Goal: Transaction & Acquisition: Purchase product/service

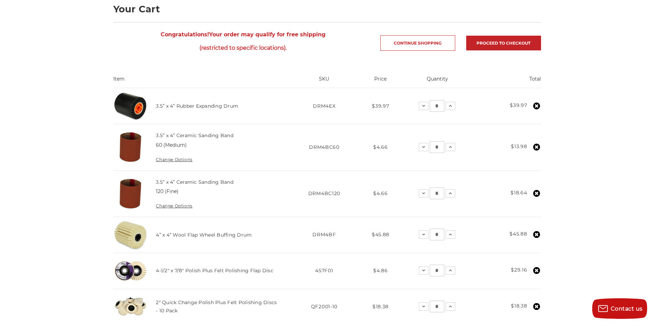
scroll to position [172, 0]
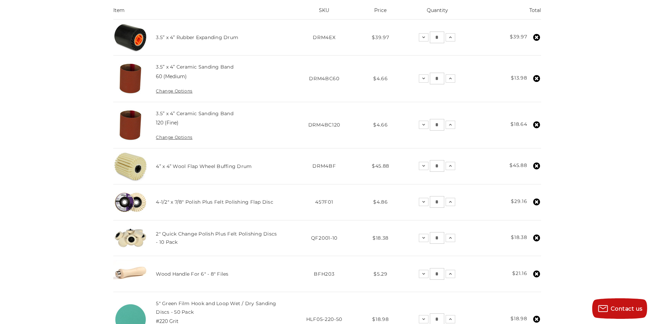
click at [535, 165] on icon at bounding box center [536, 166] width 7 height 7
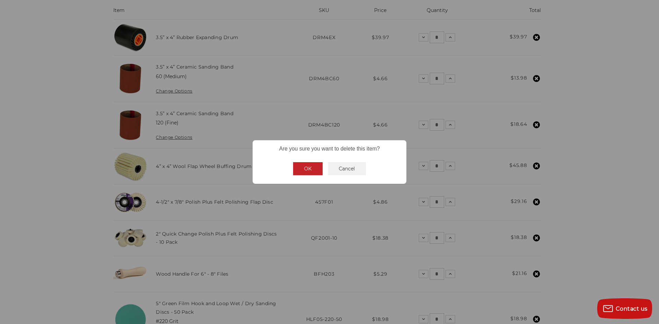
click at [307, 169] on button "OK" at bounding box center [308, 168] width 30 height 13
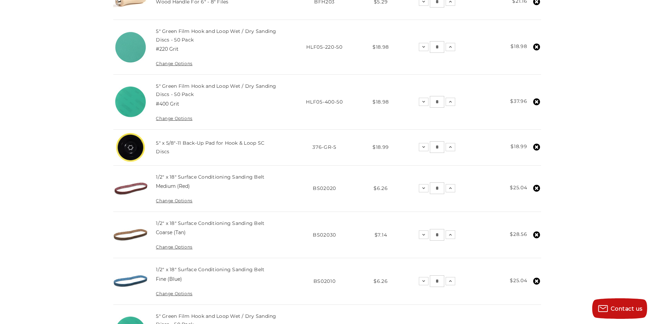
scroll to position [412, 0]
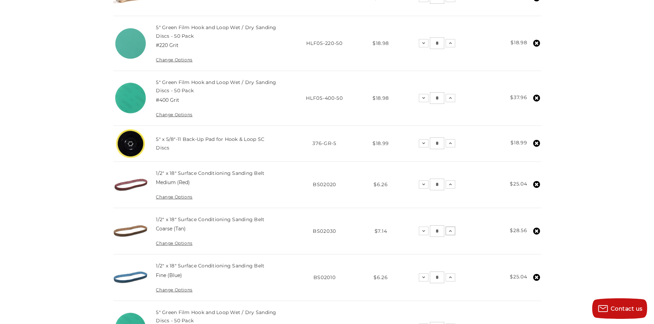
click at [451, 232] on icon at bounding box center [449, 231] width 5 height 5
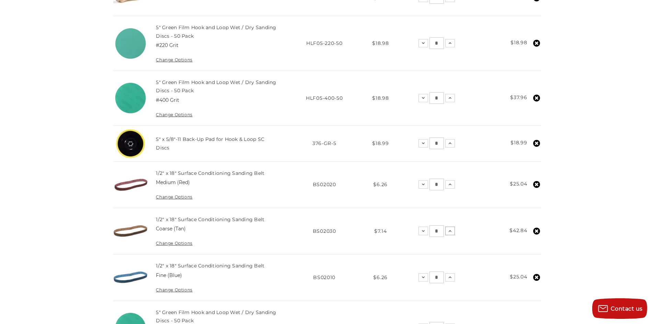
click at [451, 232] on use at bounding box center [449, 231] width 3 height 2
click at [451, 232] on icon at bounding box center [449, 231] width 5 height 5
click at [537, 185] on icon at bounding box center [536, 184] width 7 height 7
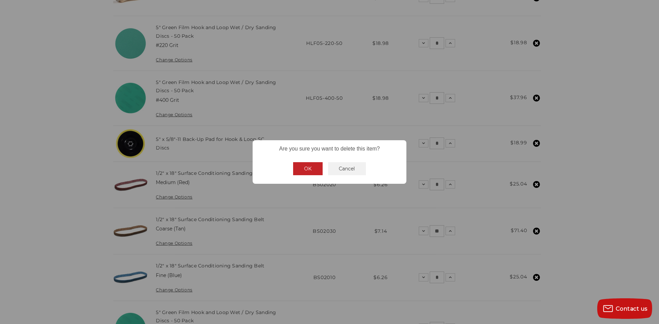
click at [302, 165] on button "OK" at bounding box center [308, 168] width 30 height 13
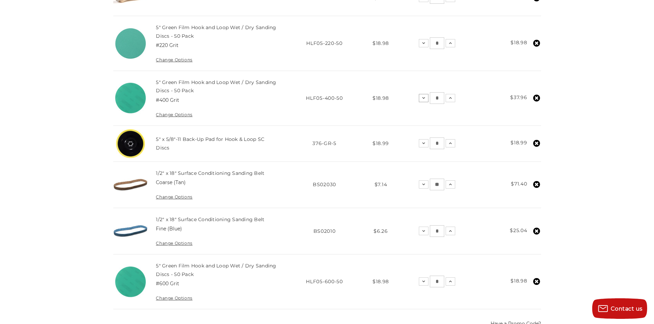
click at [423, 98] on icon at bounding box center [423, 97] width 5 height 5
click at [536, 230] on use at bounding box center [536, 231] width 7 height 7
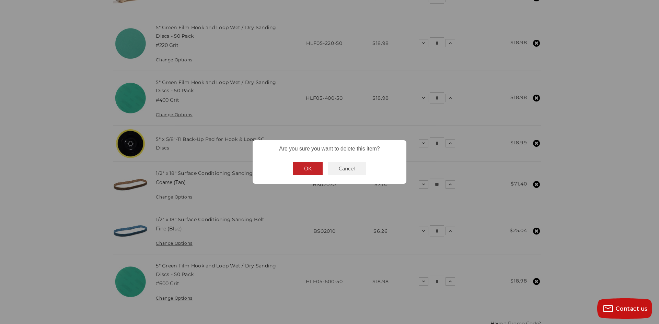
click at [311, 173] on button "OK" at bounding box center [308, 168] width 30 height 13
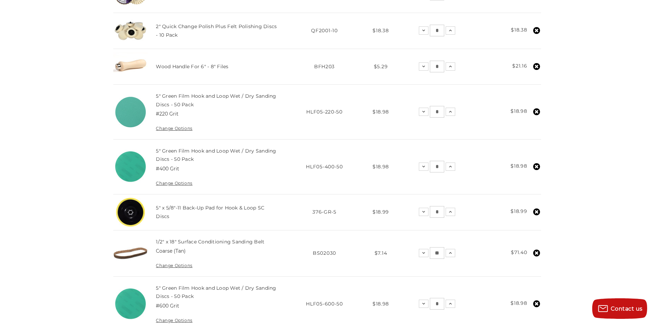
scroll to position [172, 0]
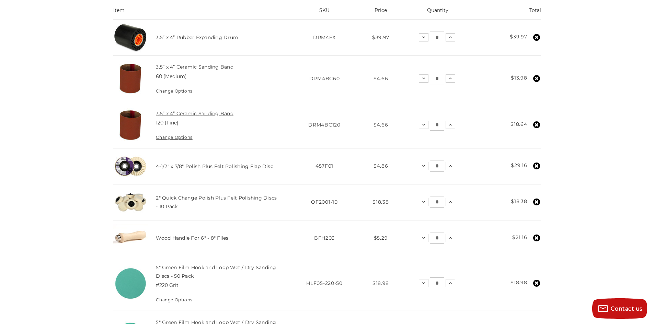
click at [176, 115] on link "3.5” x 4” Ceramic Sanding Band" at bounding box center [195, 113] width 78 height 6
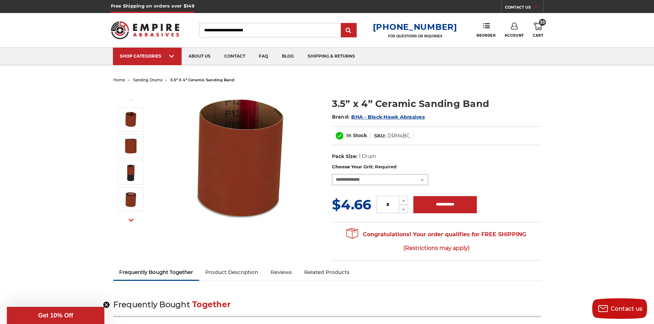
click at [370, 178] on select "**********" at bounding box center [380, 179] width 96 height 11
